Goal: Task Accomplishment & Management: Manage account settings

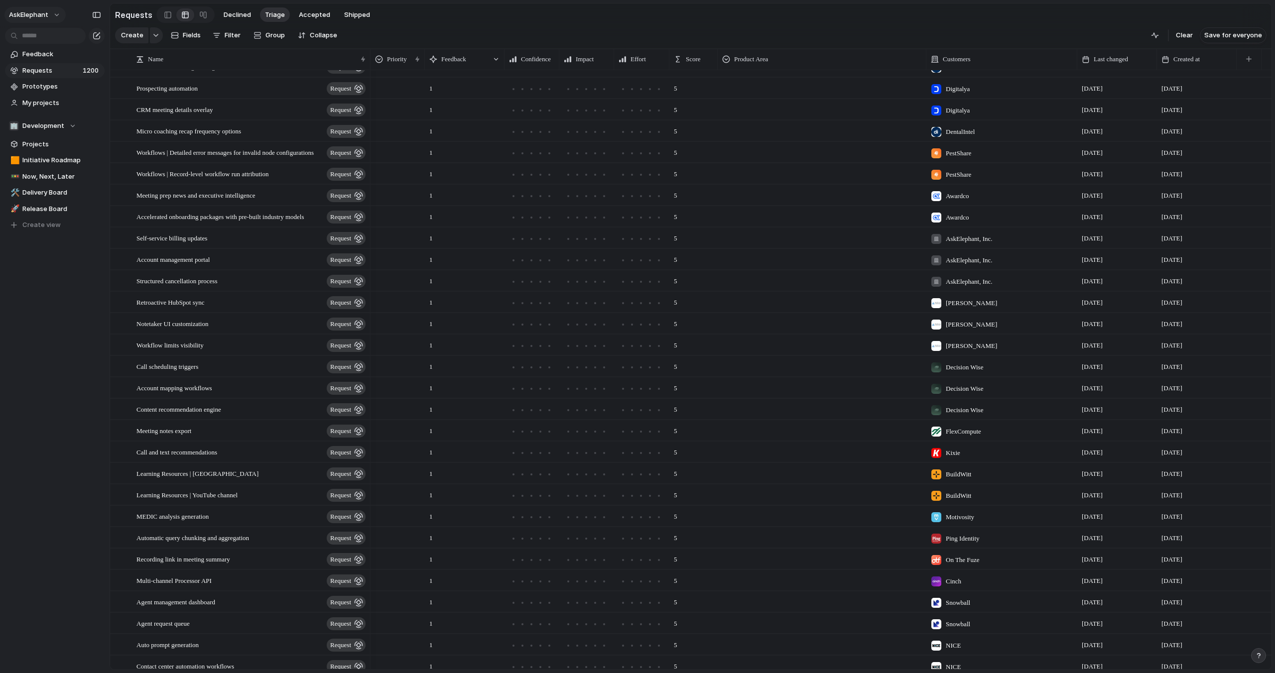
click at [54, 15] on button "AskElephant" at bounding box center [34, 15] width 61 height 16
click at [46, 36] on span "Settings" at bounding box center [36, 37] width 27 height 10
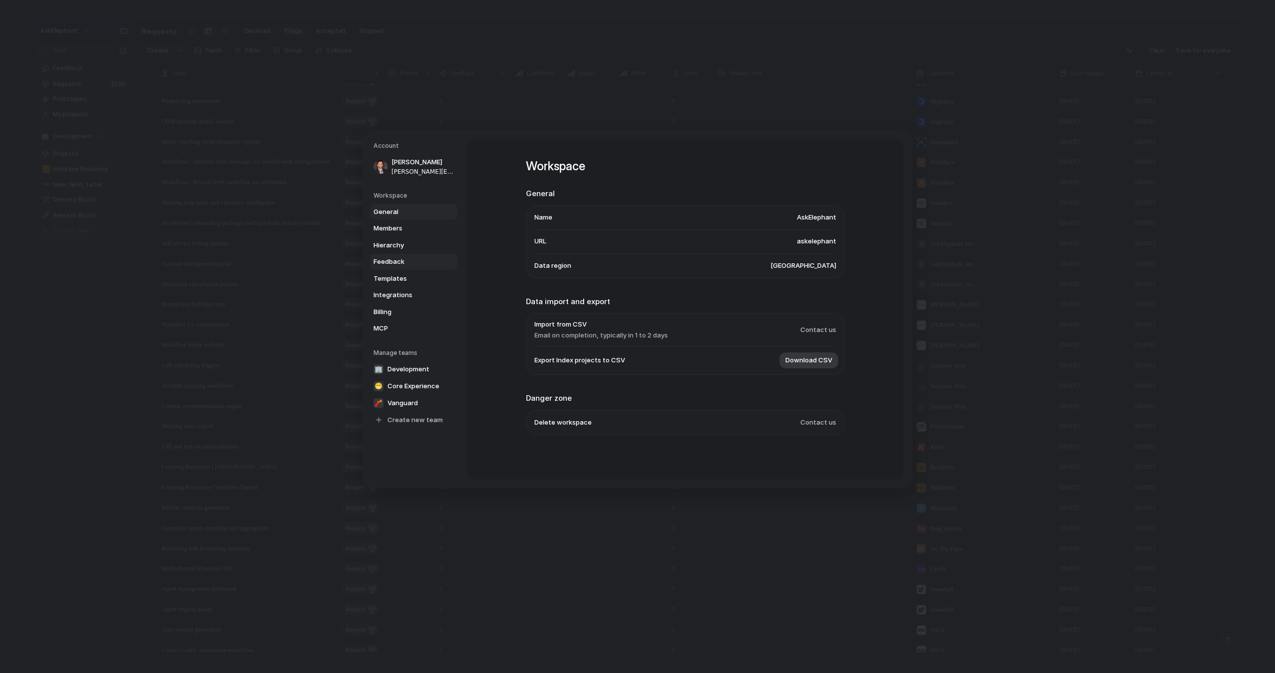
click at [389, 259] on span "Feedback" at bounding box center [405, 262] width 64 height 10
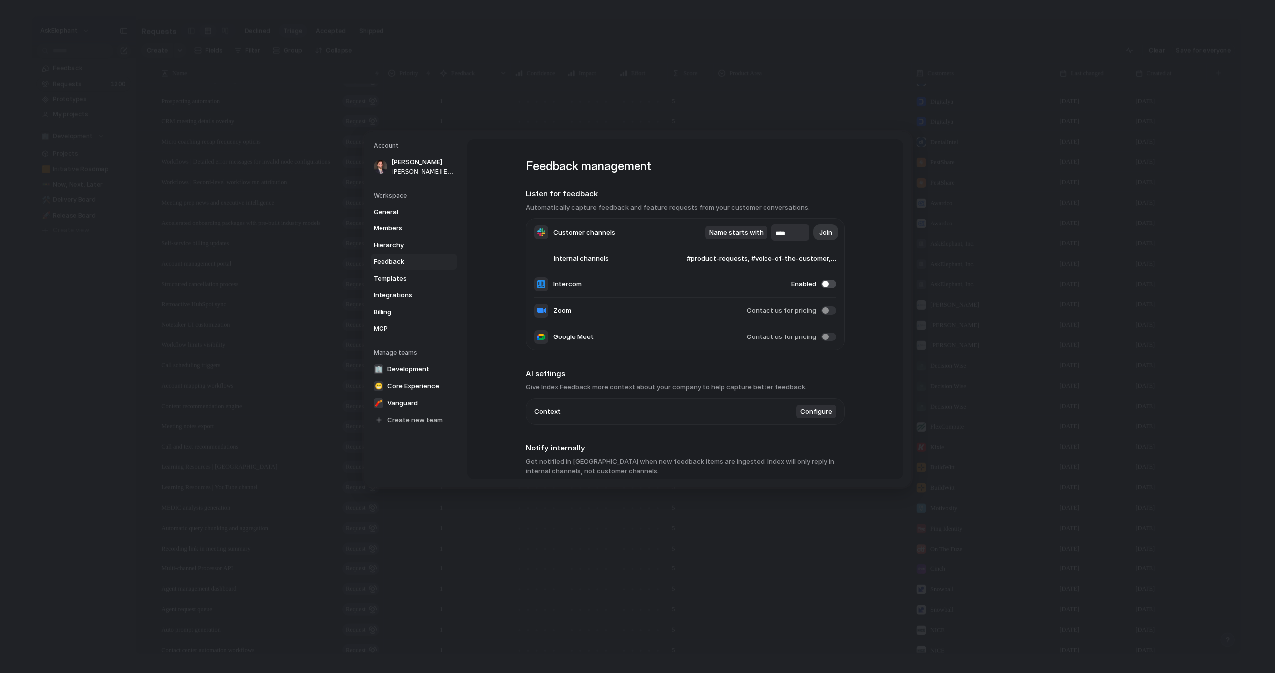
click at [812, 417] on span "Configure" at bounding box center [816, 412] width 32 height 10
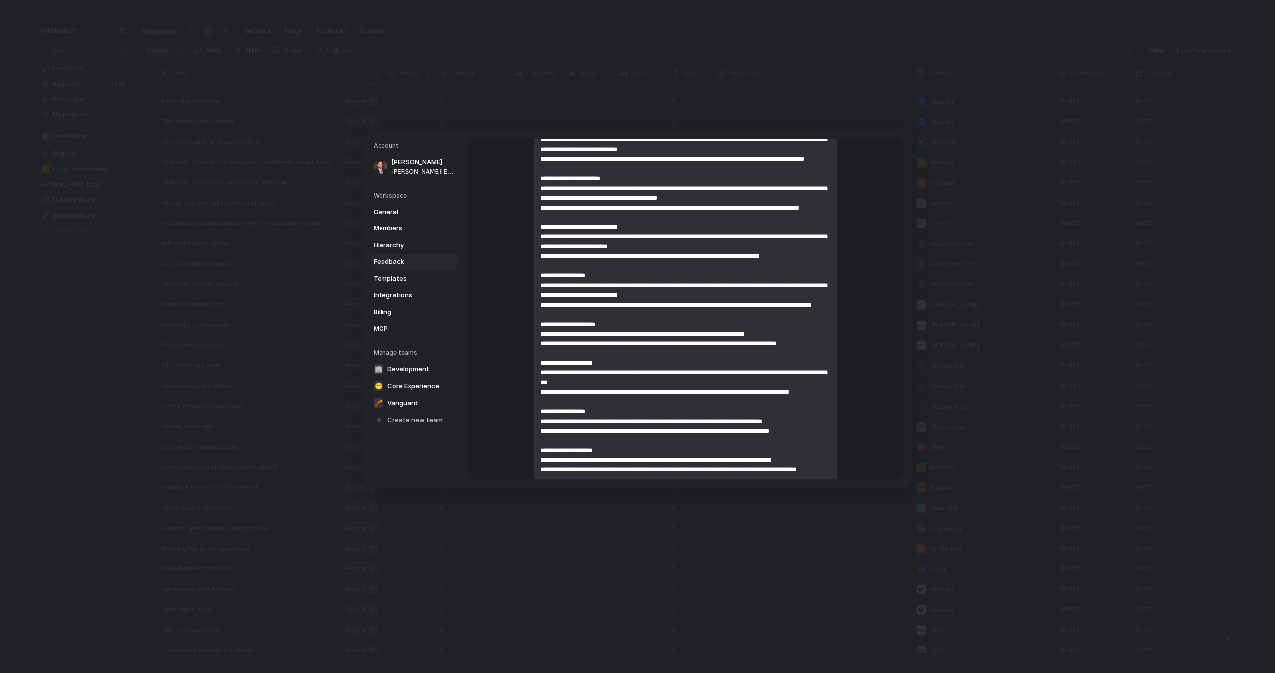
scroll to position [544, 0]
